Goal: Task Accomplishment & Management: Use online tool/utility

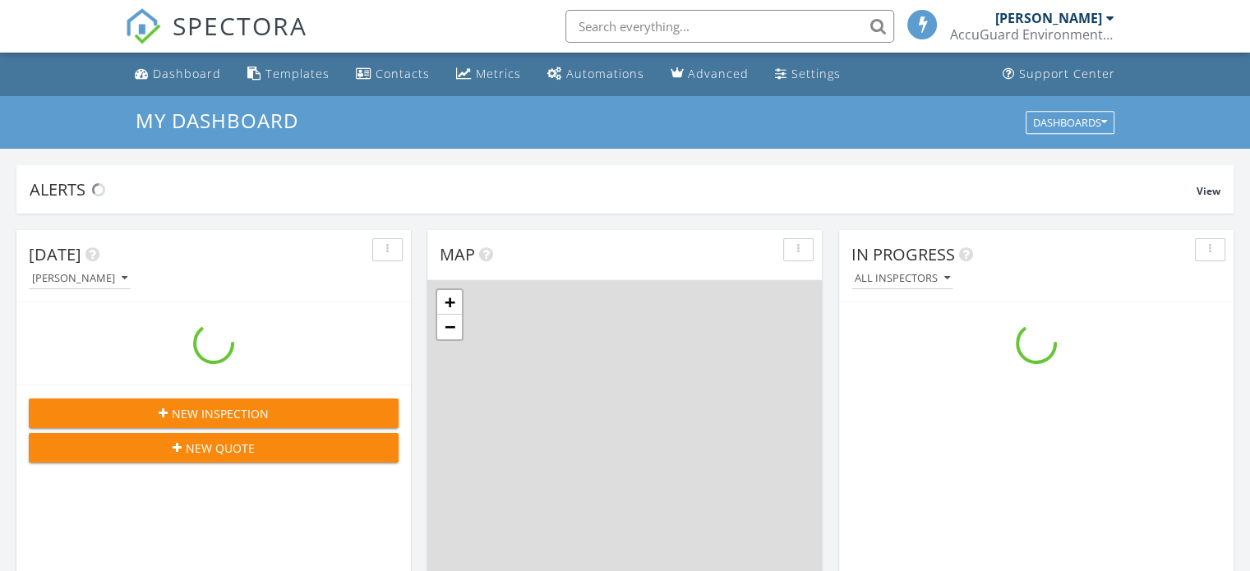
scroll to position [1521, 1275]
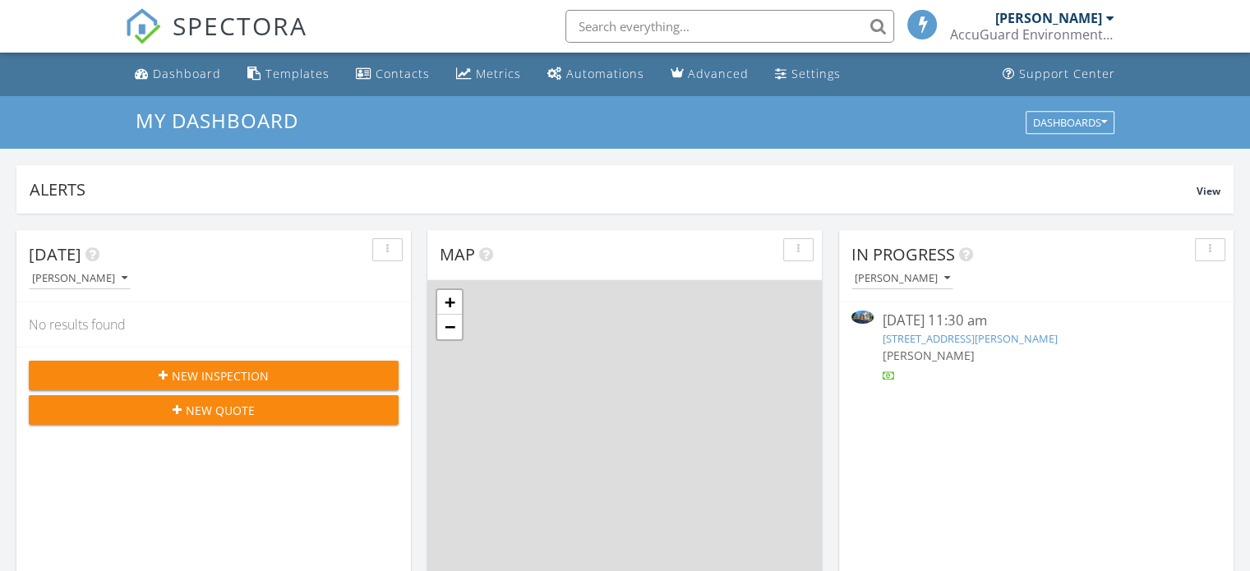
click at [960, 343] on link "20711 SE Stark St B107, Gresham, OR 97030" at bounding box center [969, 338] width 175 height 15
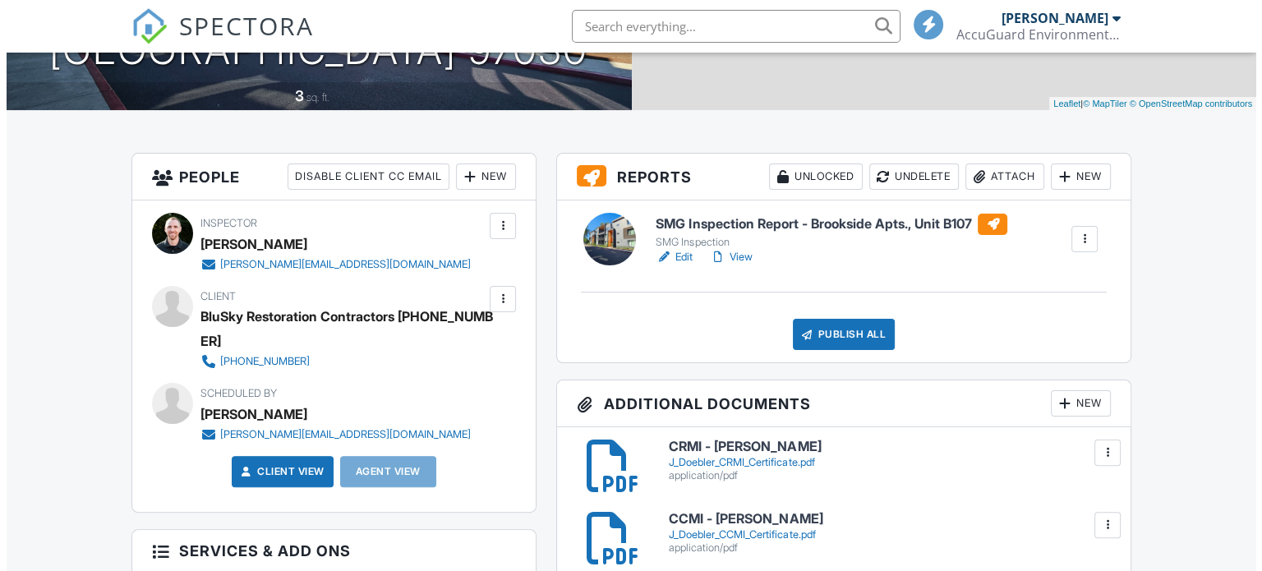
scroll to position [329, 0]
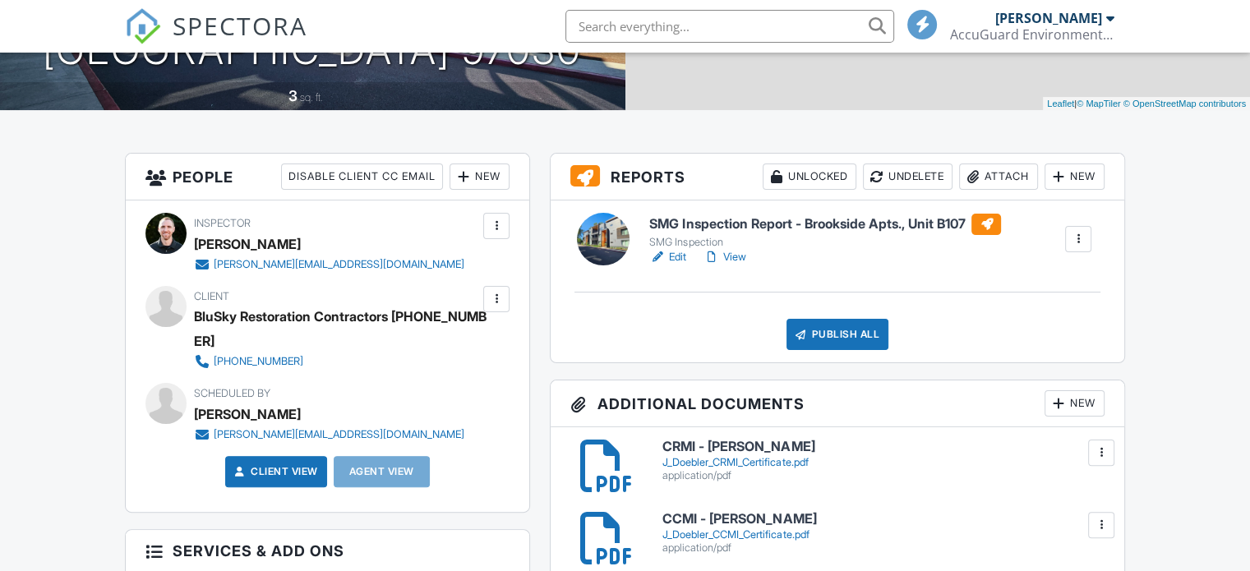
click at [982, 174] on div "Attach" at bounding box center [998, 177] width 79 height 26
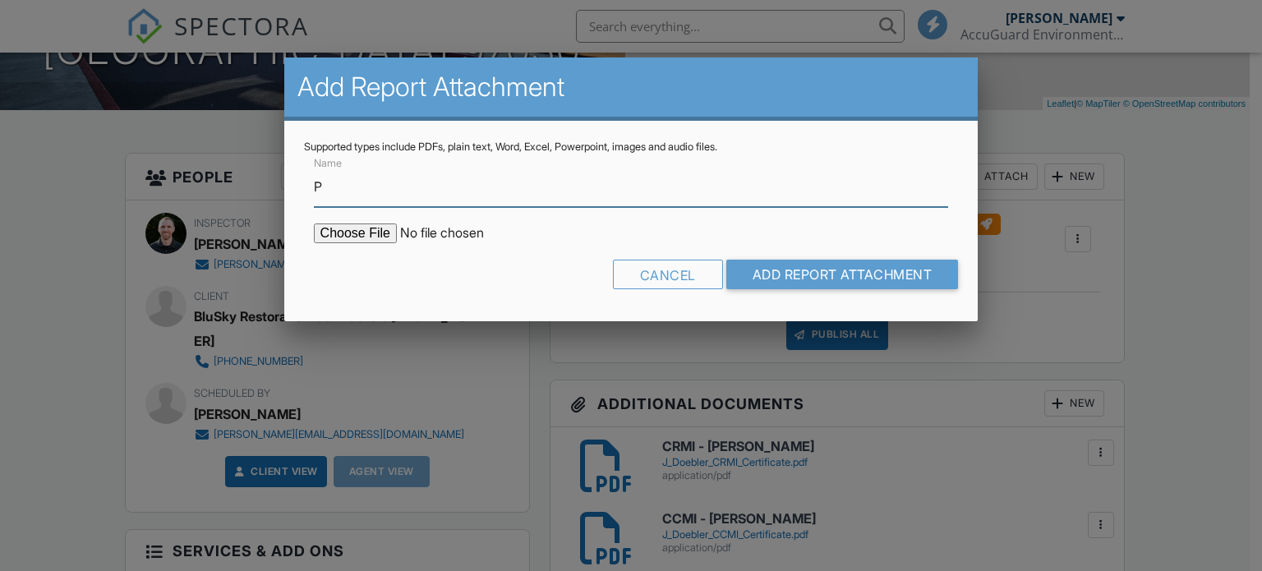
type input "Printable PDF Report"
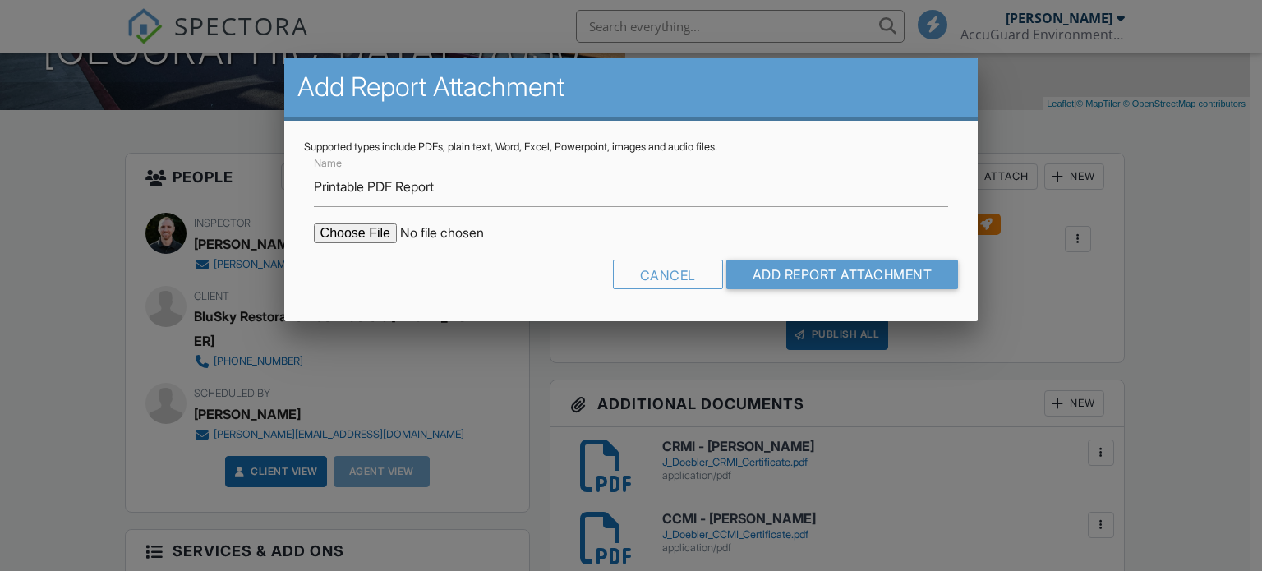
click at [334, 233] on input "file" at bounding box center [453, 233] width 279 height 20
type input "C:\fakepath\ACGU_SMG Inspection Report_8-26-BRAPT.pdf"
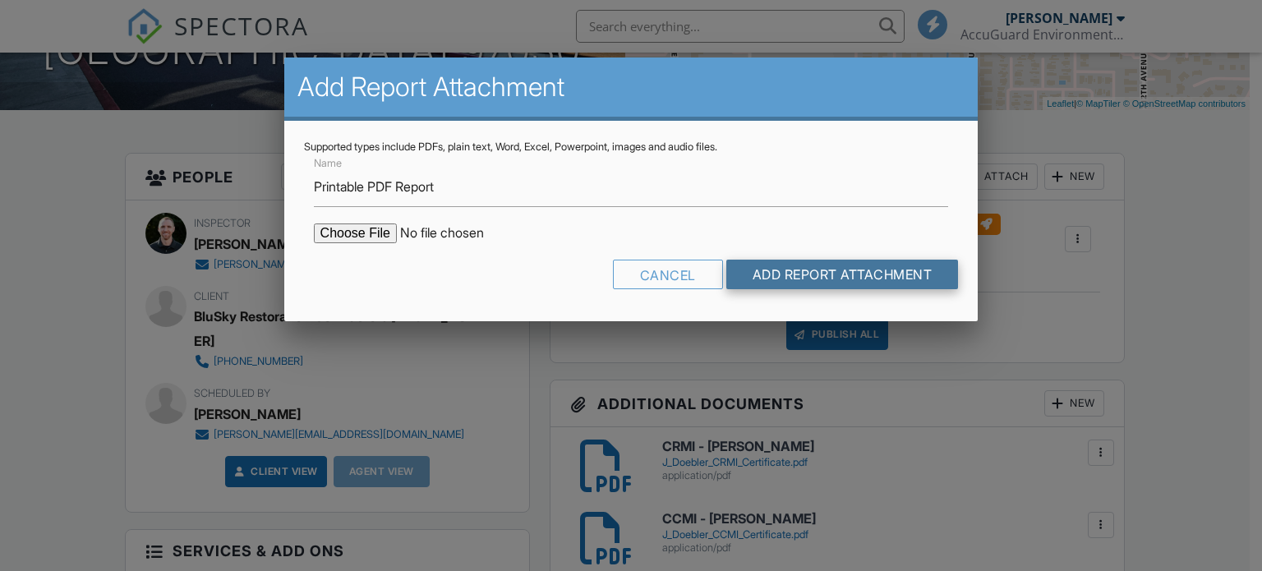
click at [815, 269] on input "Add Report Attachment" at bounding box center [842, 275] width 233 height 30
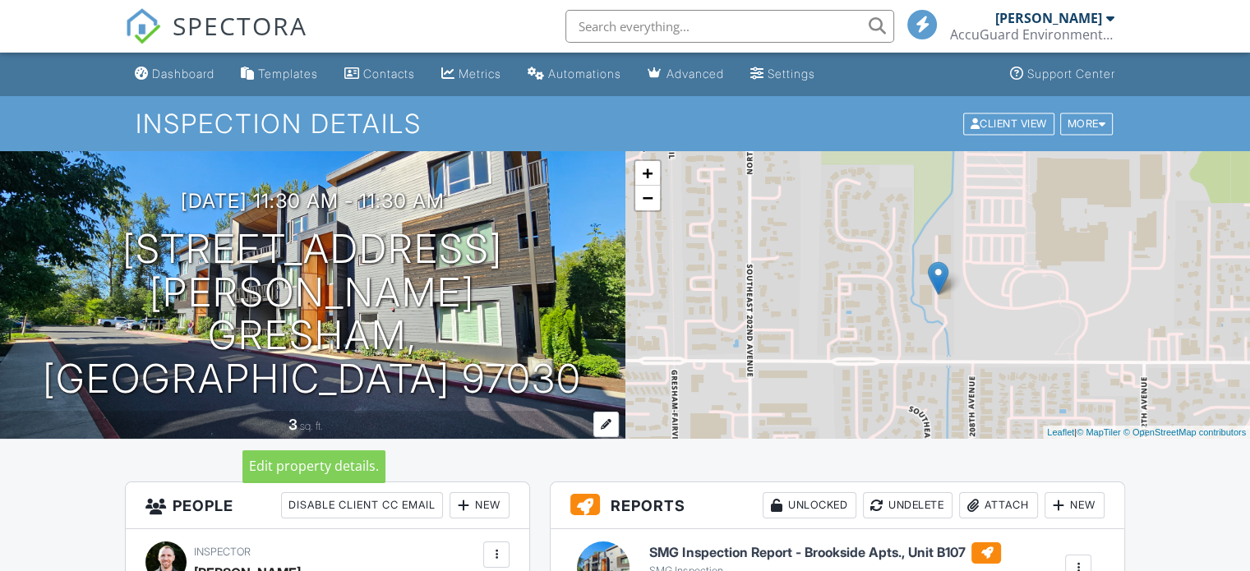
click at [303, 420] on span "sq. ft." at bounding box center [311, 426] width 23 height 12
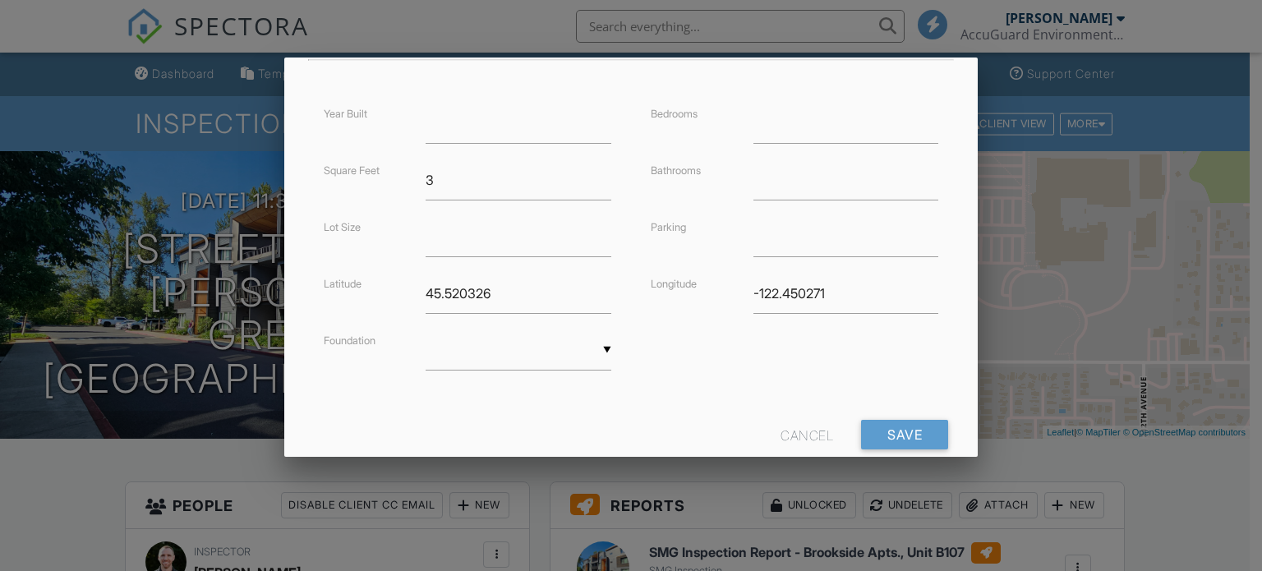
scroll to position [420, 0]
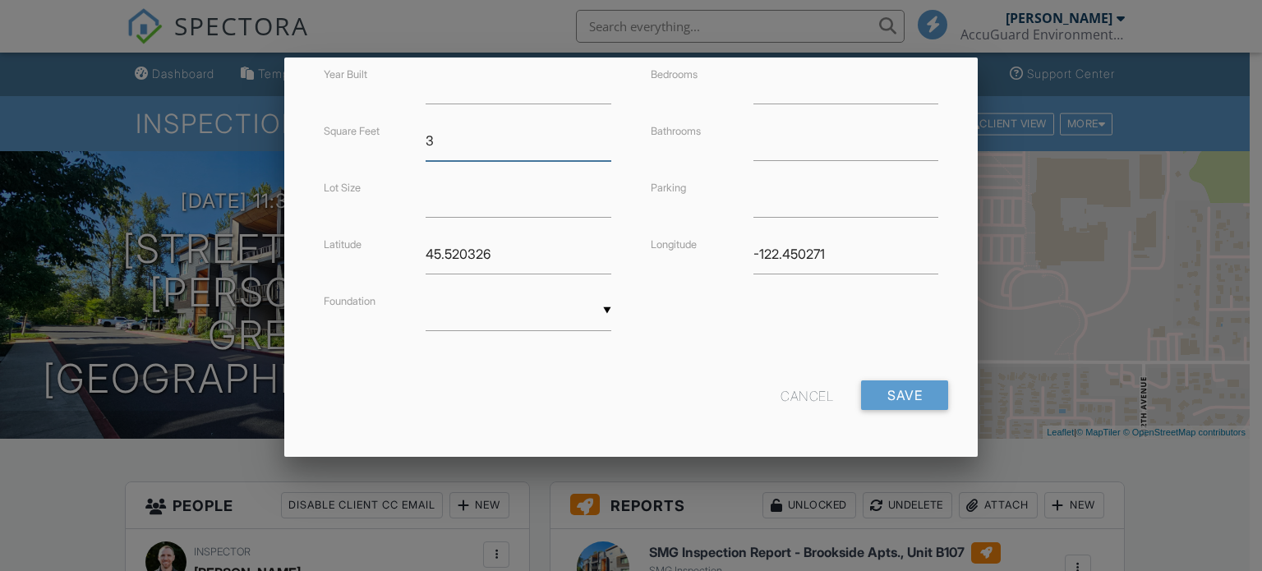
click at [492, 144] on input "3" at bounding box center [519, 141] width 186 height 40
click at [899, 391] on input "Save" at bounding box center [904, 395] width 87 height 30
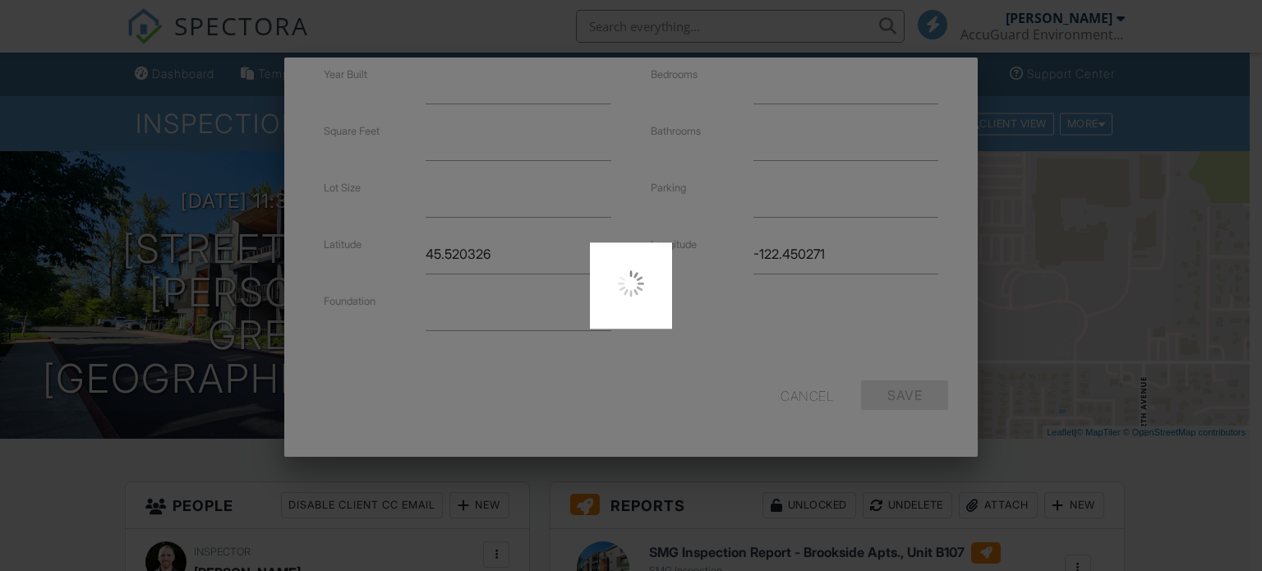
click at [54, 495] on div at bounding box center [631, 285] width 1262 height 571
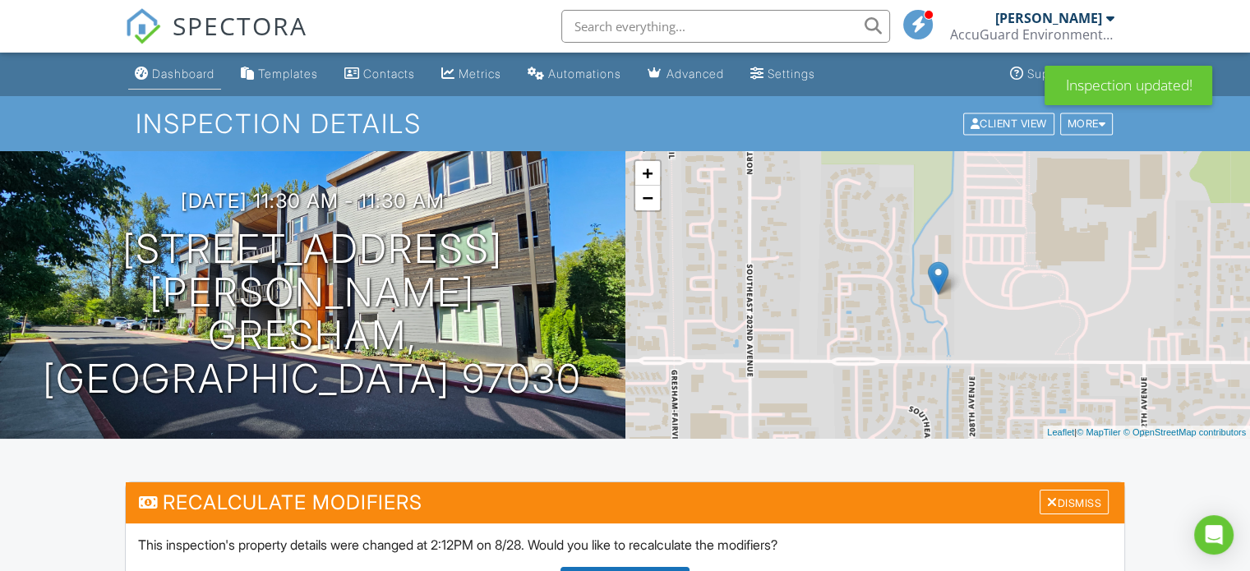
click at [165, 71] on div "Dashboard" at bounding box center [183, 74] width 62 height 14
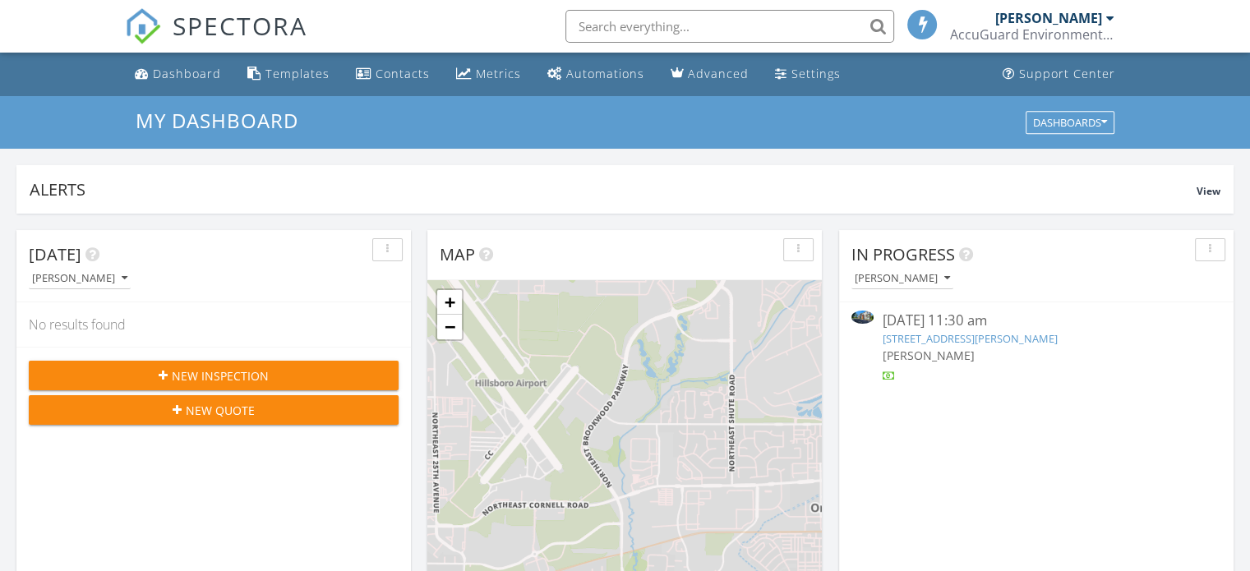
scroll to position [7, 8]
click at [87, 279] on div "[PERSON_NAME]" at bounding box center [79, 279] width 95 height 12
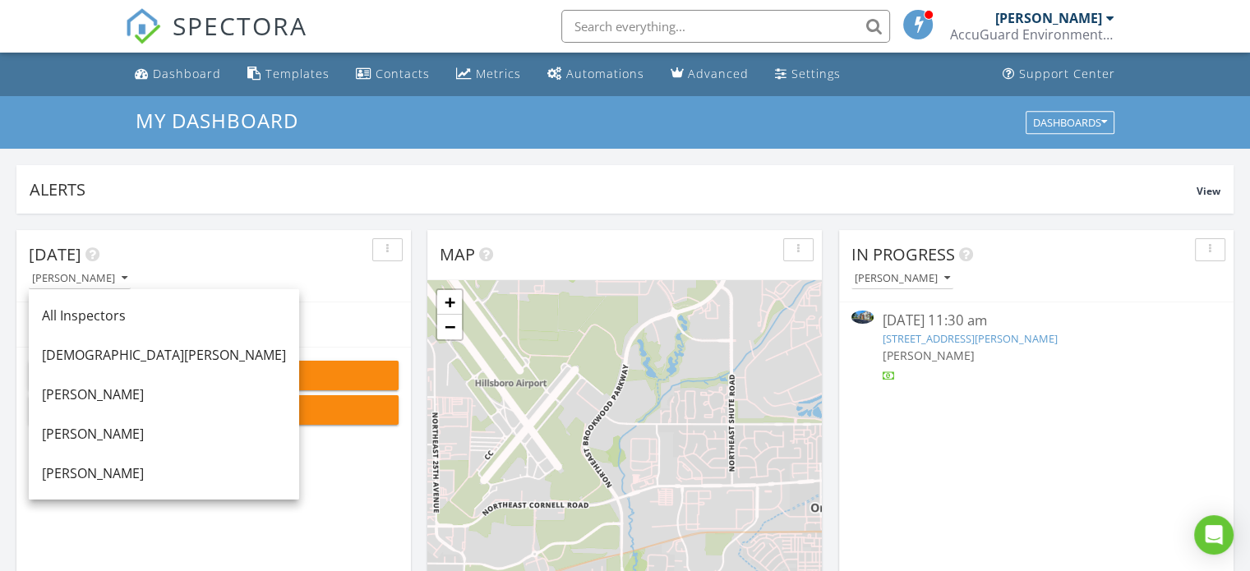
click at [385, 247] on div "button" at bounding box center [388, 250] width 16 height 12
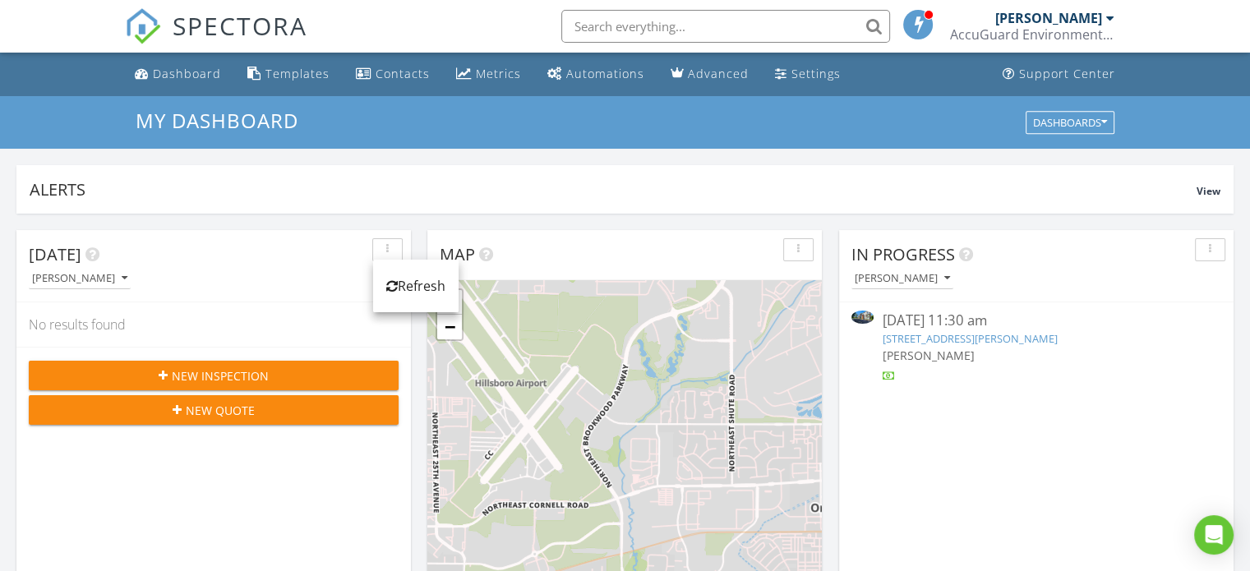
click at [196, 260] on div "[DATE]" at bounding box center [201, 254] width 345 height 25
click at [77, 274] on div "[PERSON_NAME]" at bounding box center [79, 279] width 95 height 12
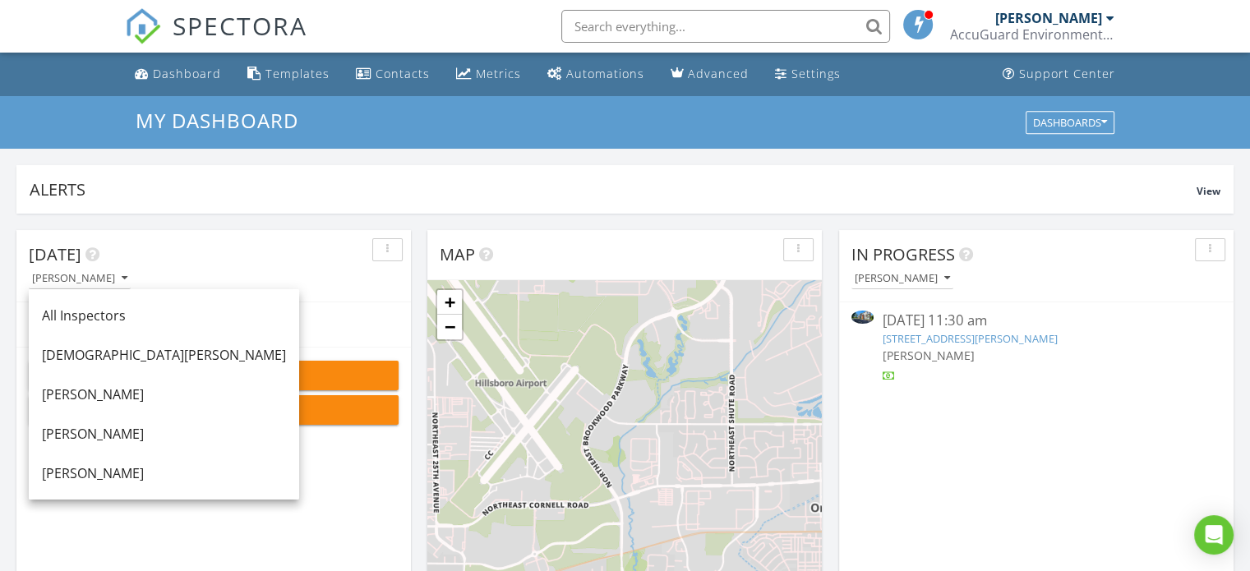
click at [279, 279] on div "[PERSON_NAME]" at bounding box center [220, 278] width 382 height 22
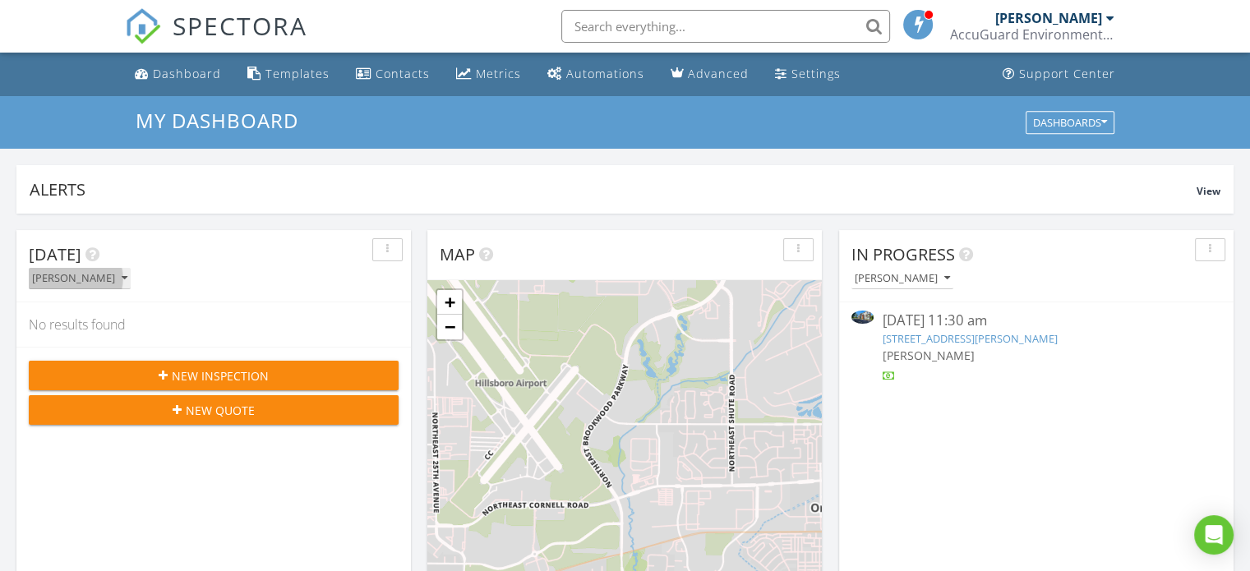
click at [122, 279] on icon "button" at bounding box center [125, 279] width 6 height 12
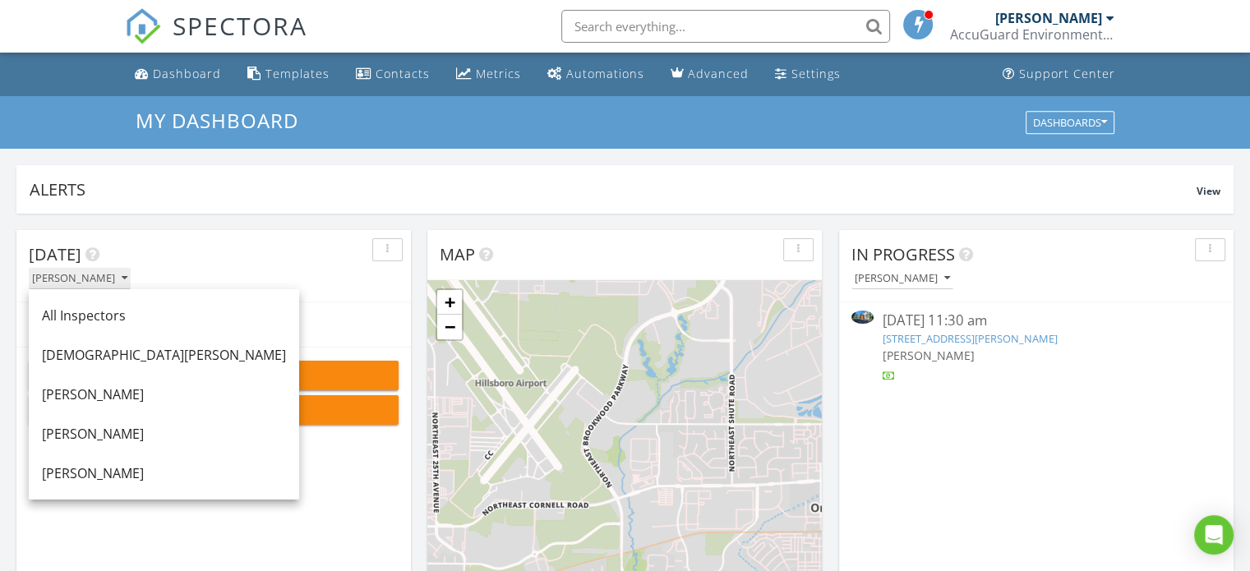
click at [122, 279] on icon "button" at bounding box center [125, 279] width 6 height 12
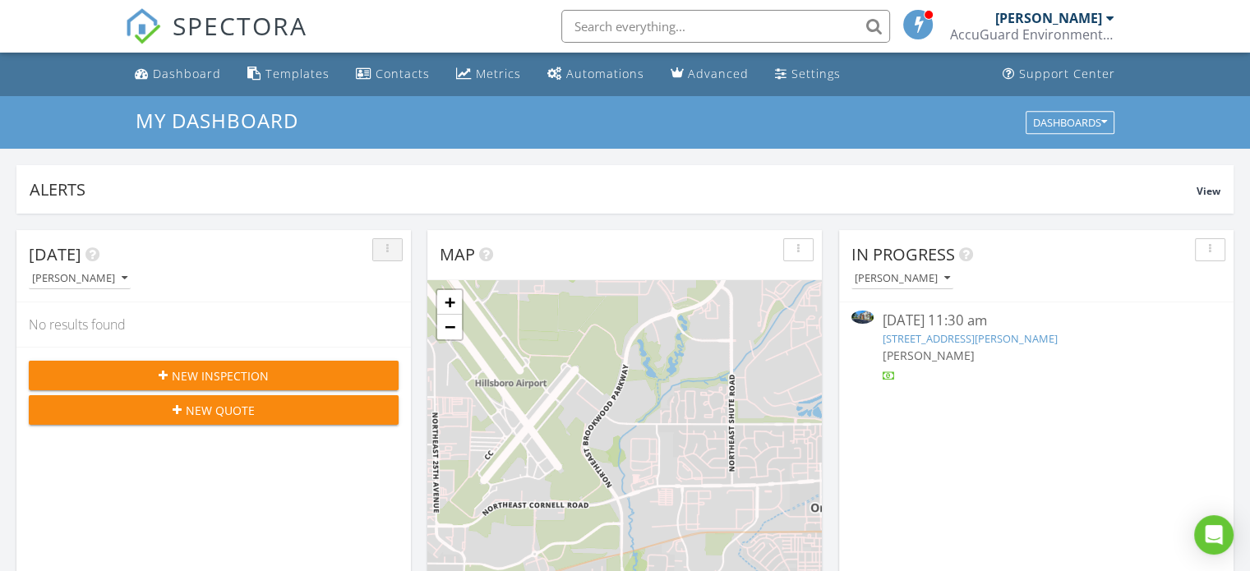
click at [394, 244] on div "button" at bounding box center [388, 250] width 16 height 12
click at [418, 300] on link "Refresh" at bounding box center [415, 285] width 85 height 39
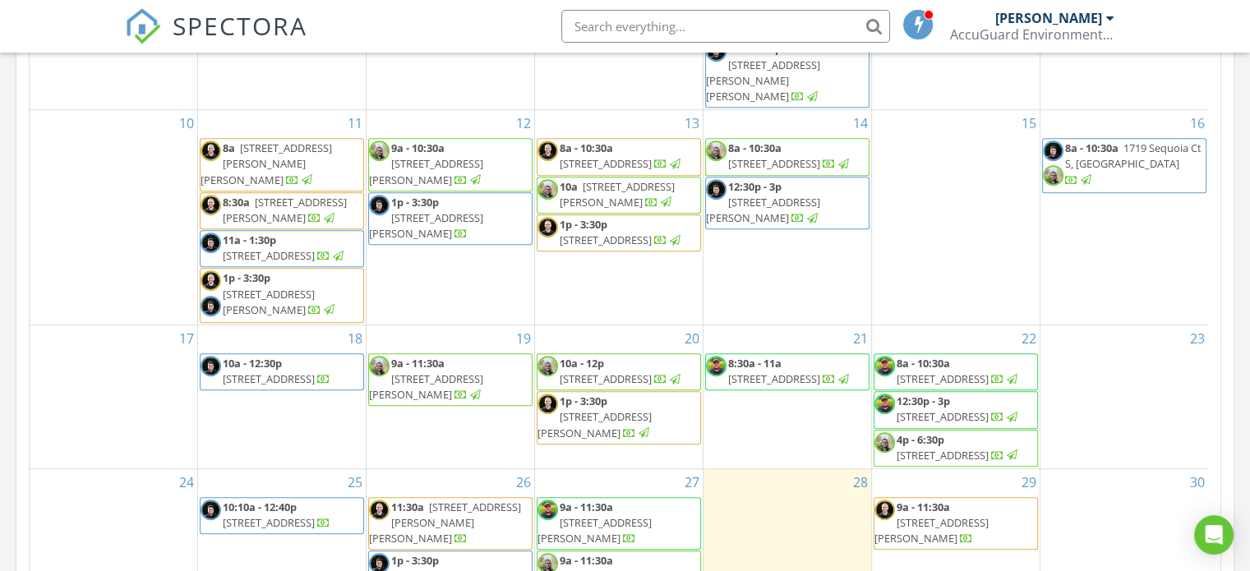
scroll to position [368, 0]
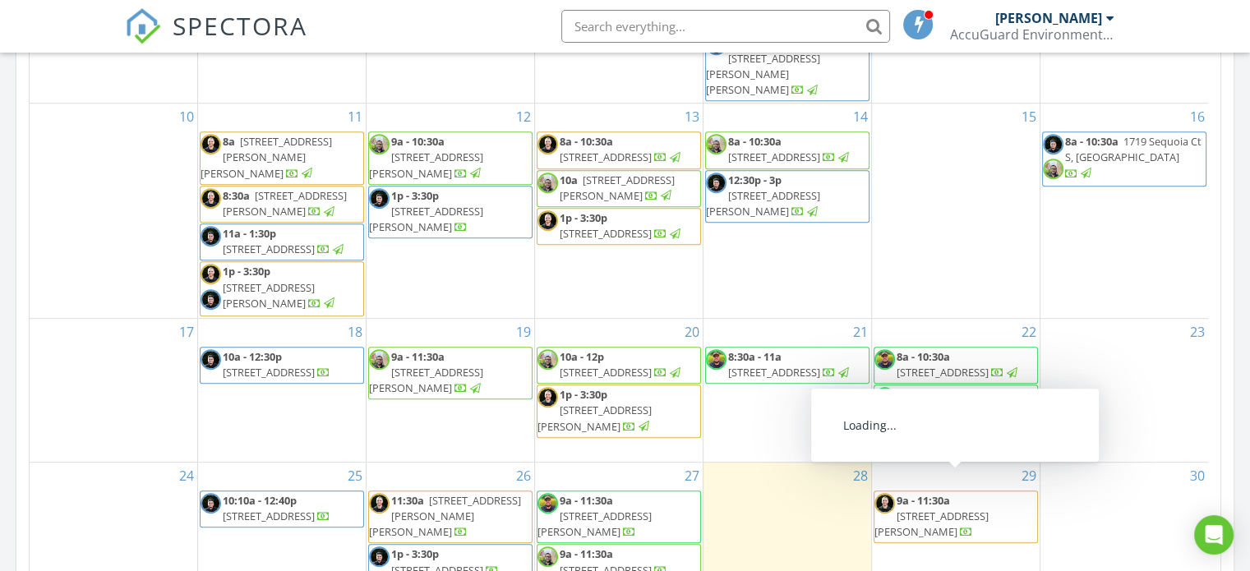
click at [988, 509] on span "1580 Umpqua Rd, Woodburn 97071" at bounding box center [931, 524] width 114 height 30
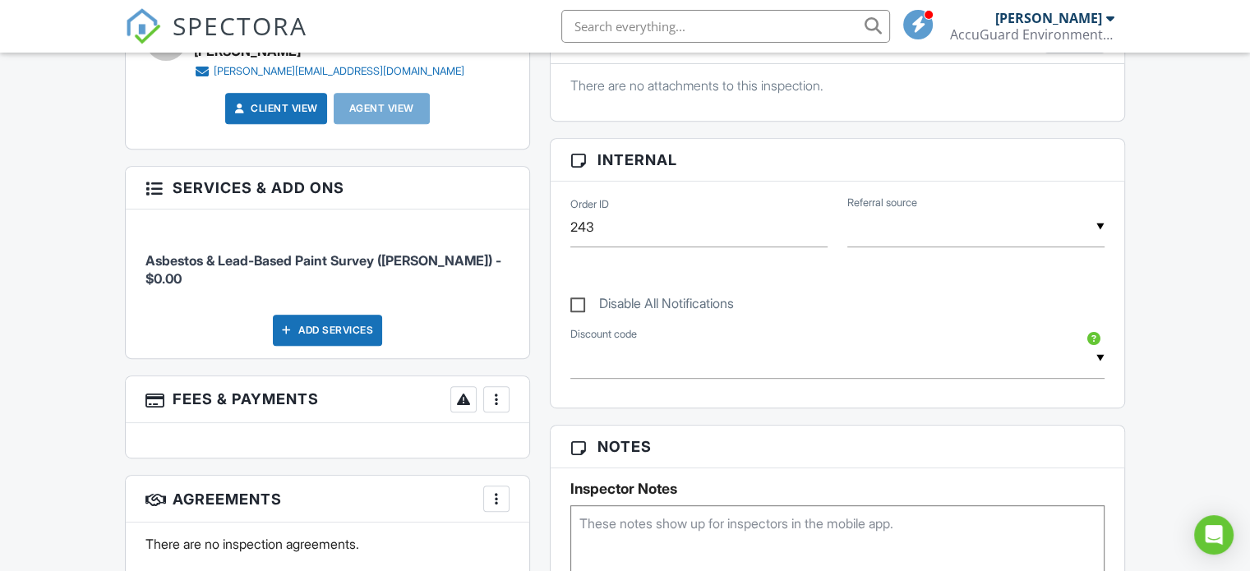
scroll to position [411, 0]
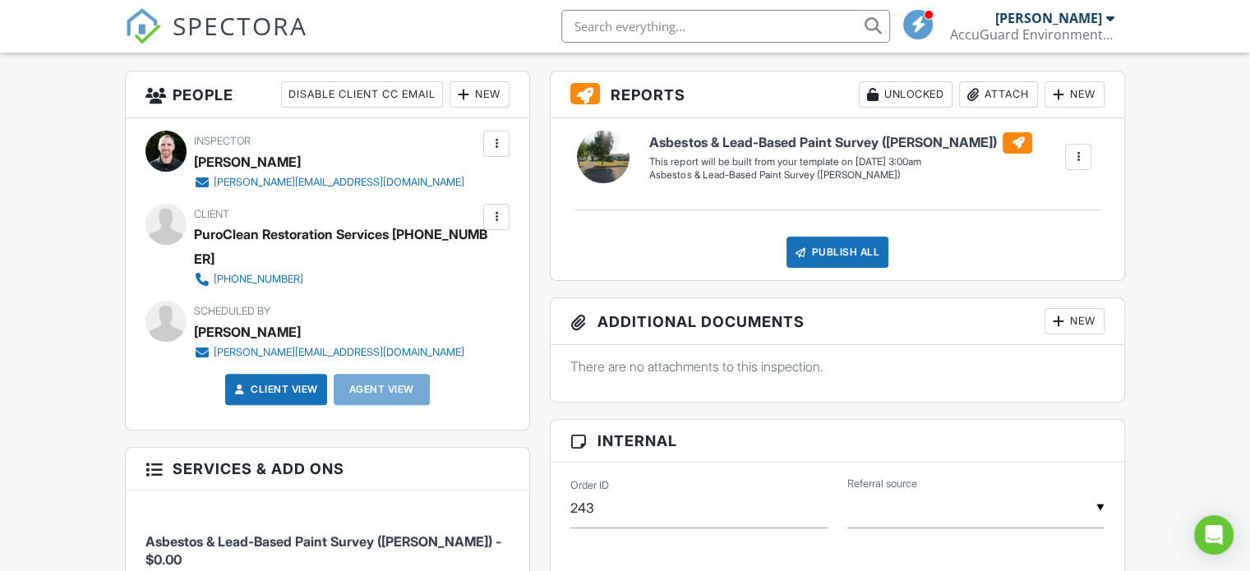
click at [1078, 158] on div at bounding box center [1078, 157] width 16 height 16
click at [1065, 198] on div "Build Now" at bounding box center [1045, 204] width 80 height 20
